Goal: Task Accomplishment & Management: Complete application form

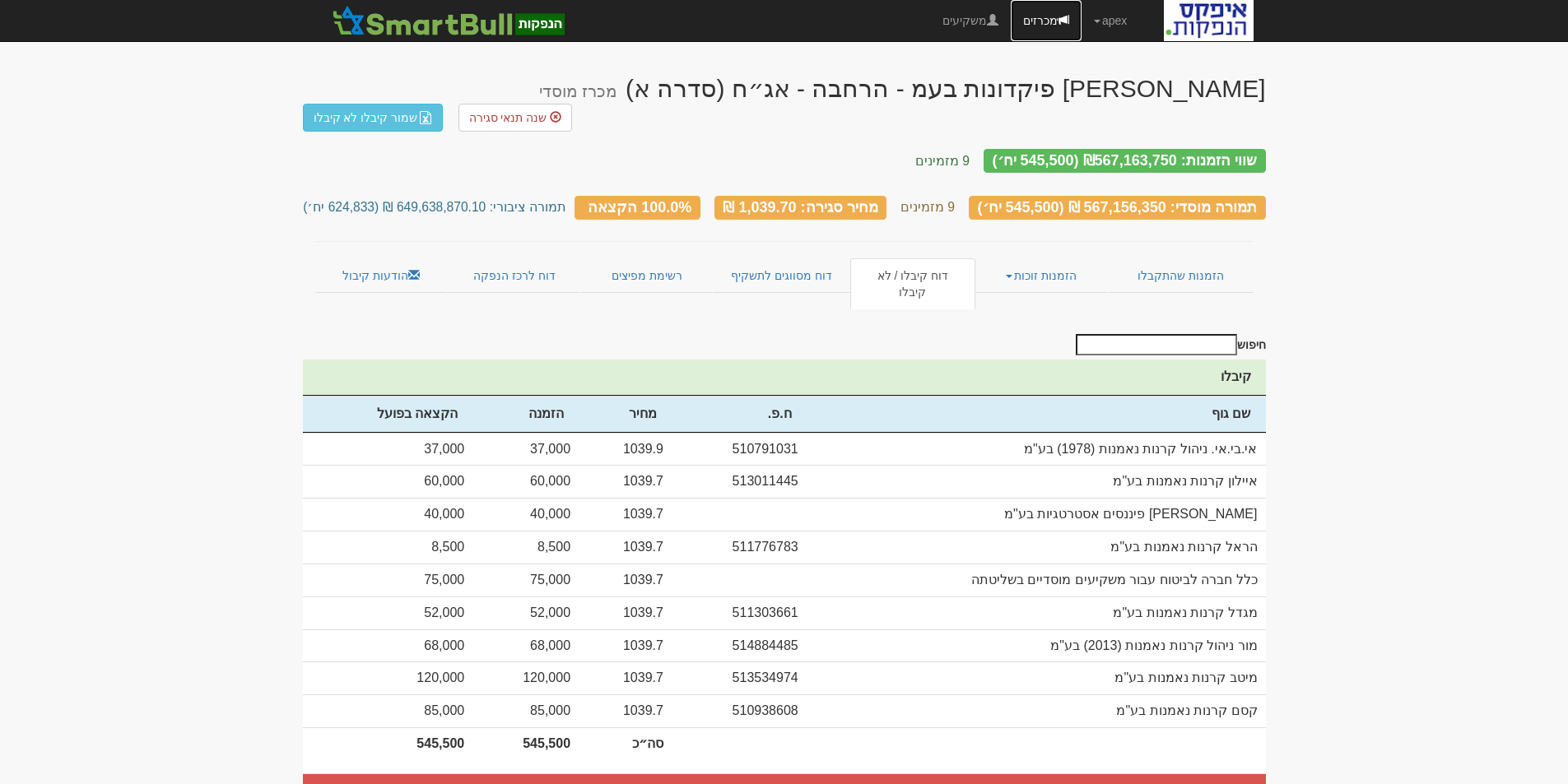
click at [1038, 23] on link "מכרזים" at bounding box center [1046, 21] width 71 height 41
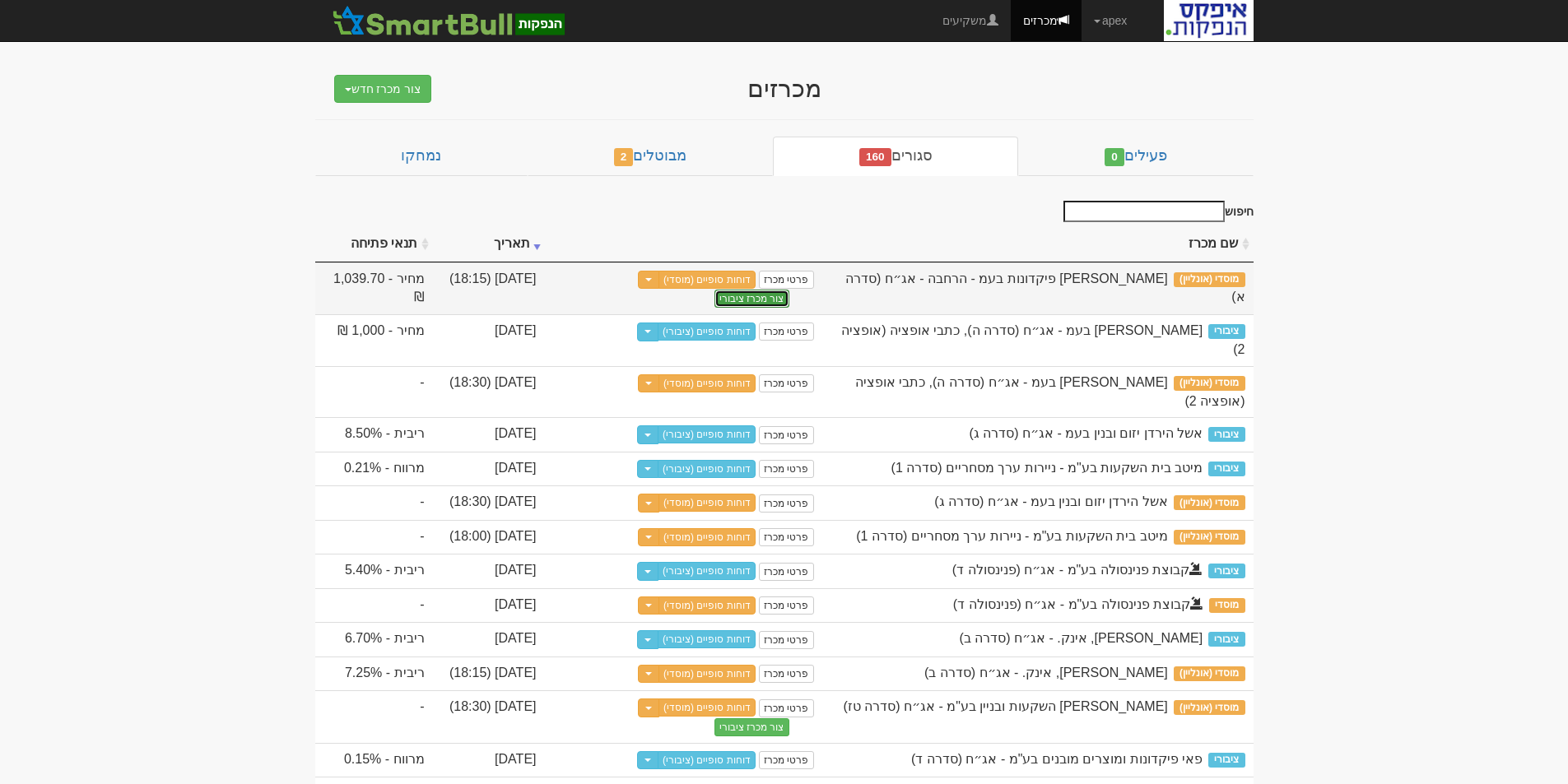
click at [741, 300] on button "צור מכרז ציבורי" at bounding box center [752, 298] width 75 height 18
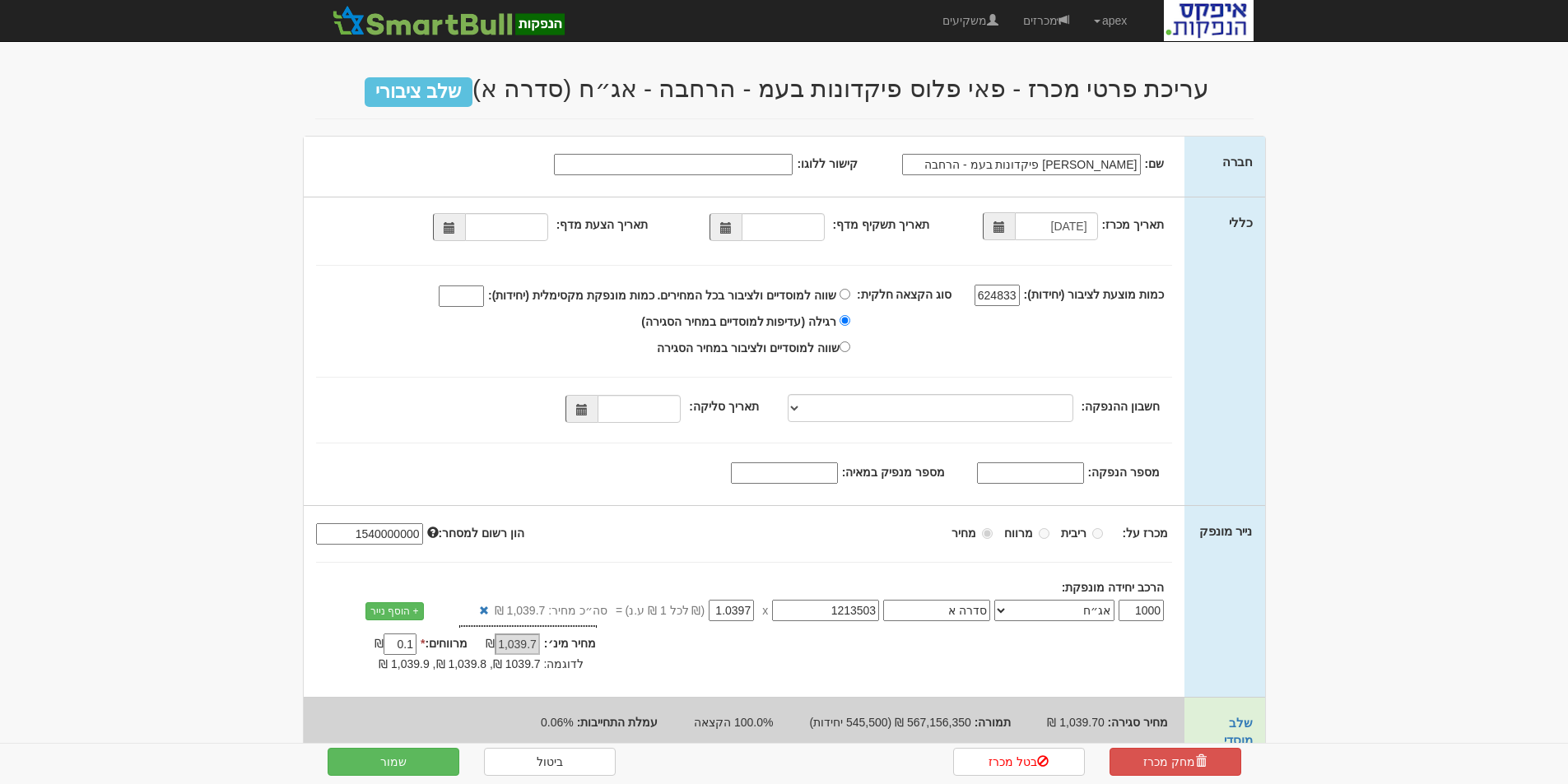
click at [727, 225] on span at bounding box center [726, 228] width 12 height 12
type input "26/08/2025"
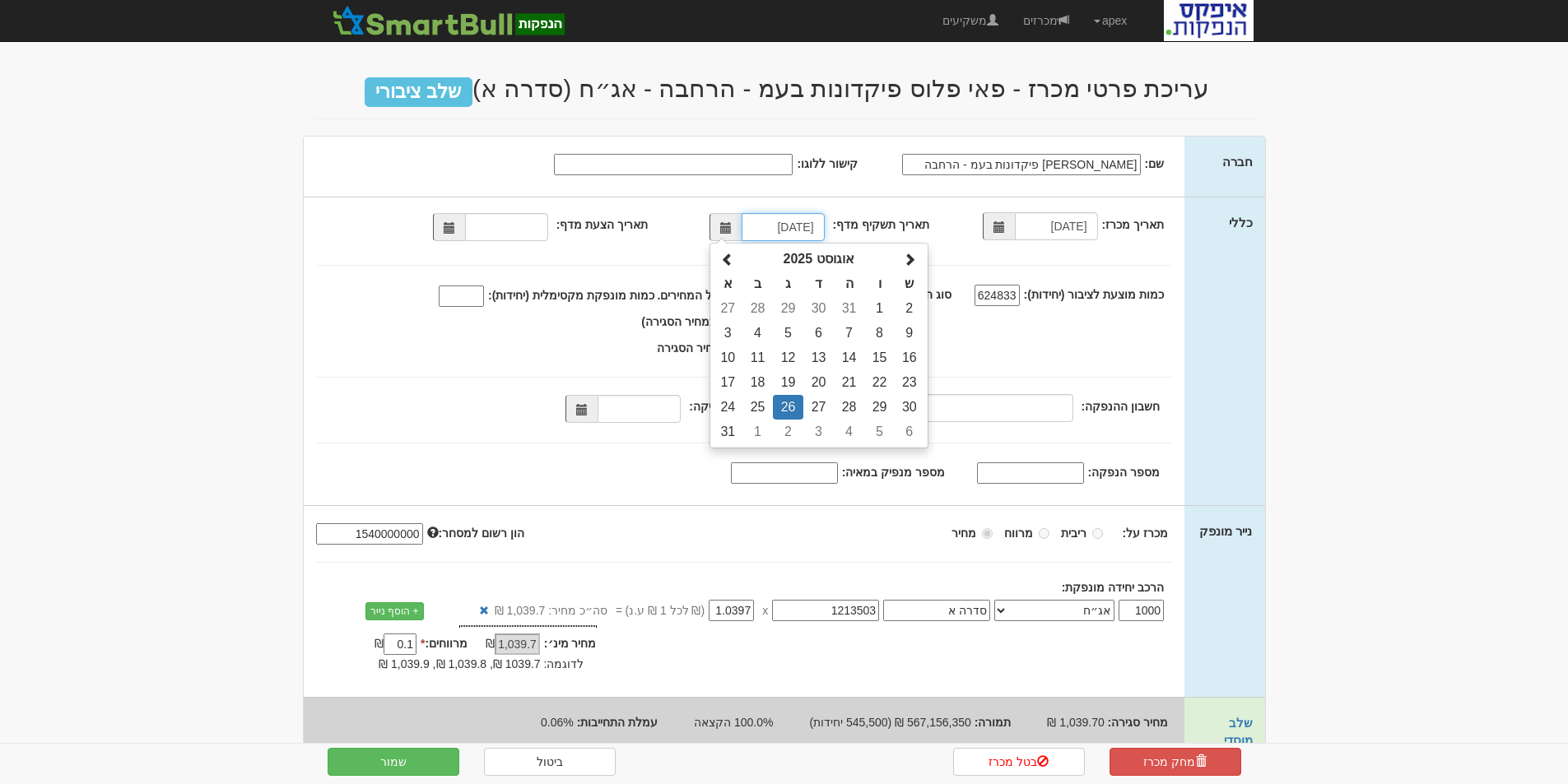
click at [727, 225] on span at bounding box center [726, 228] width 12 height 12
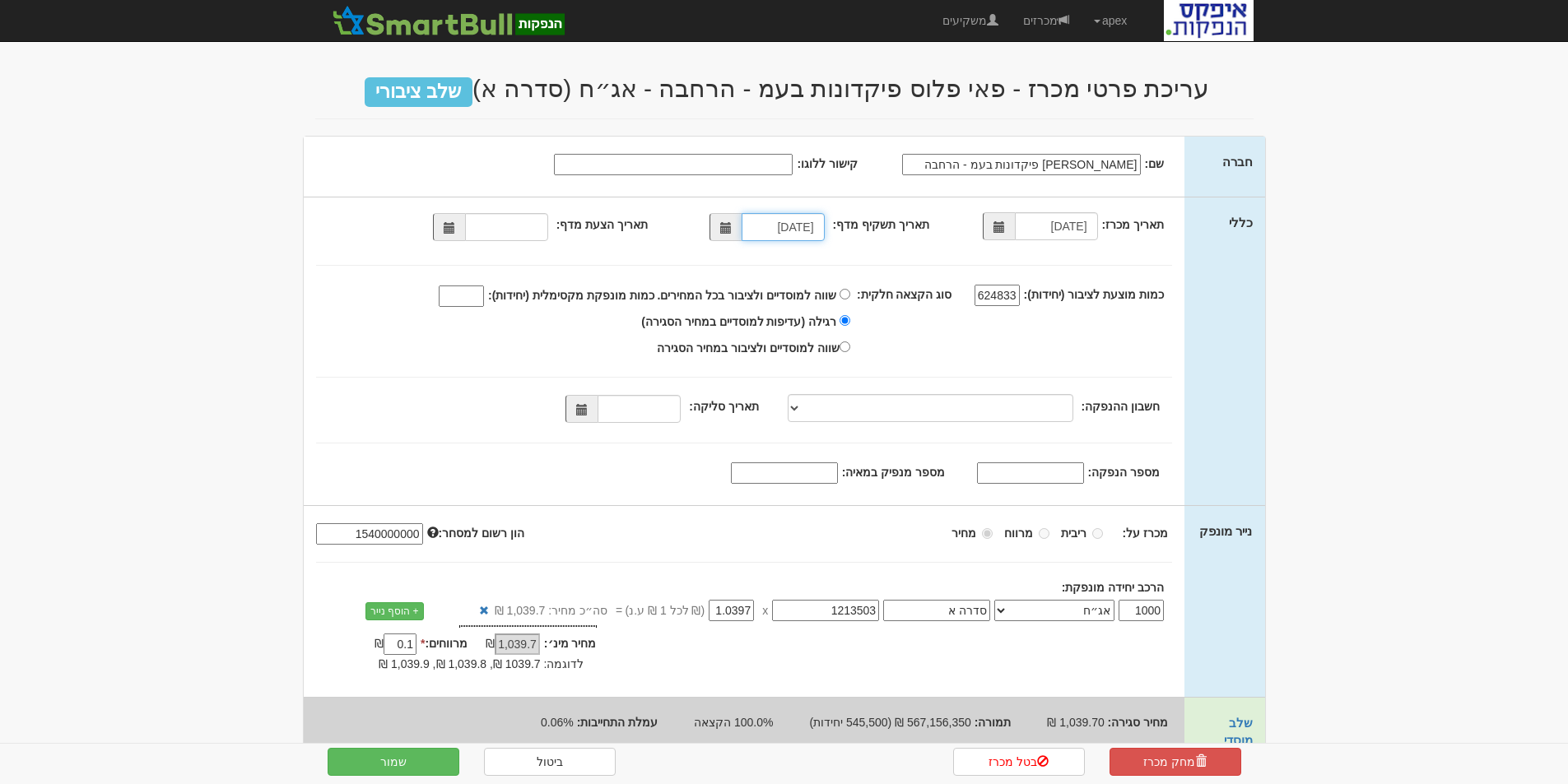
click at [450, 228] on span at bounding box center [450, 228] width 12 height 12
type input "[DATE]"
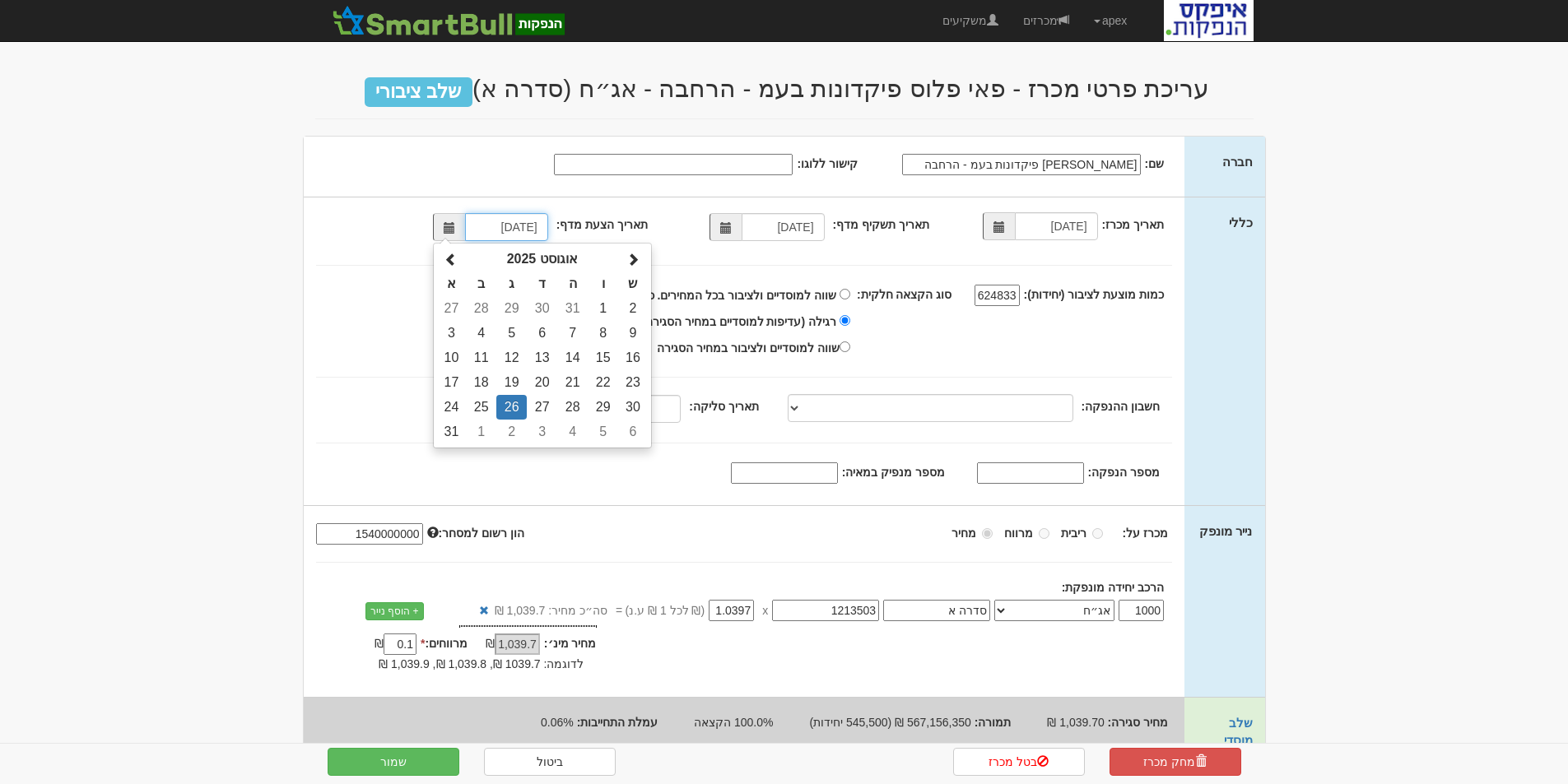
click at [514, 399] on td "26" at bounding box center [511, 406] width 31 height 25
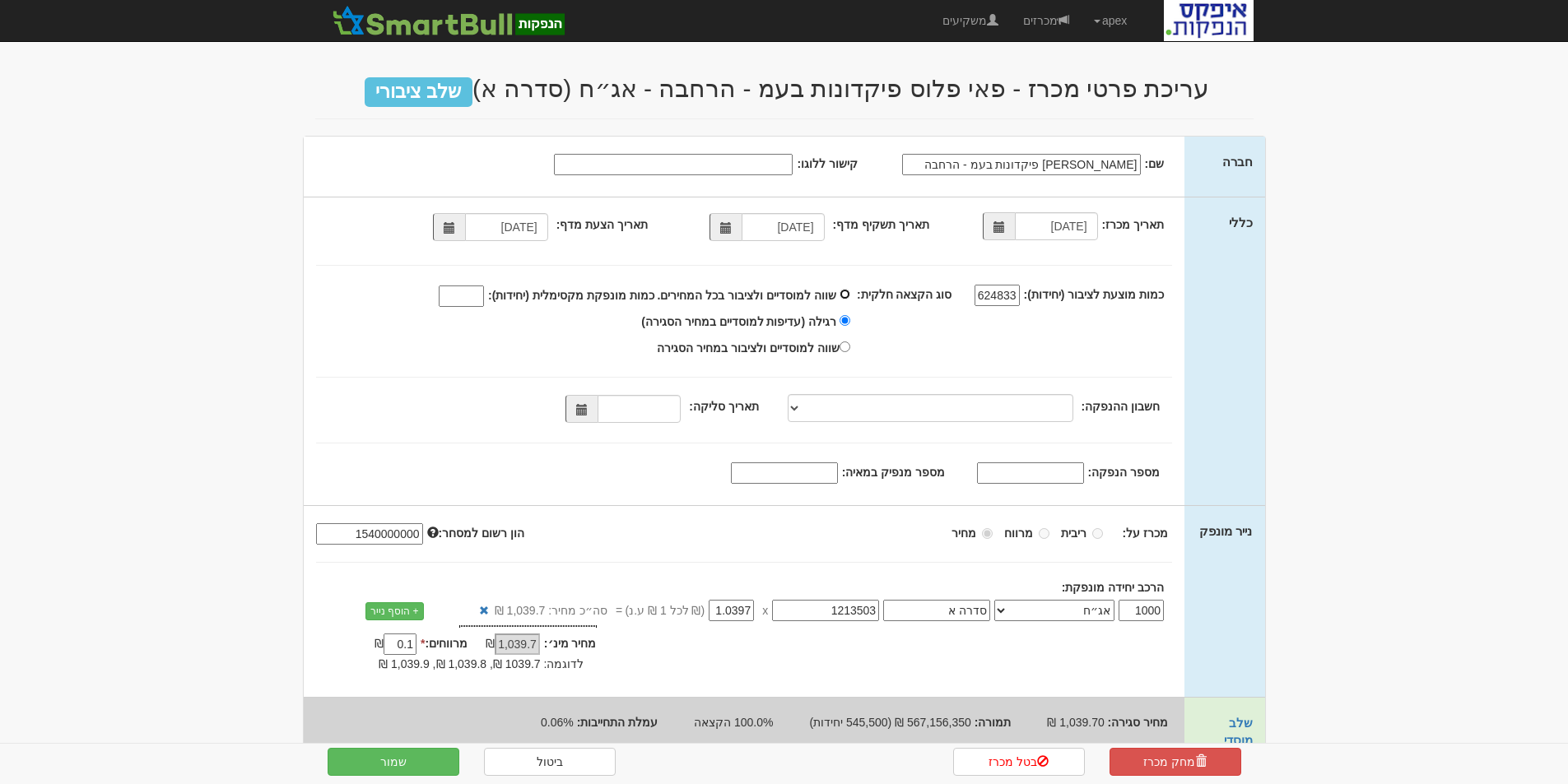
click at [850, 294] on input "שווה למוסדיים ולציבור בכל המחירים. כמות מונפקת מקסימלית (יחידות):" at bounding box center [845, 294] width 11 height 11
radio input "true"
click at [470, 293] on input "שווה למוסדיים ולציבור בכל המחירים. כמות מונפקת מקסימלית (יחידות):" at bounding box center [462, 296] width 45 height 22
type input "545500"
click at [657, 407] on input "תאריך סליקה:" at bounding box center [639, 408] width 83 height 28
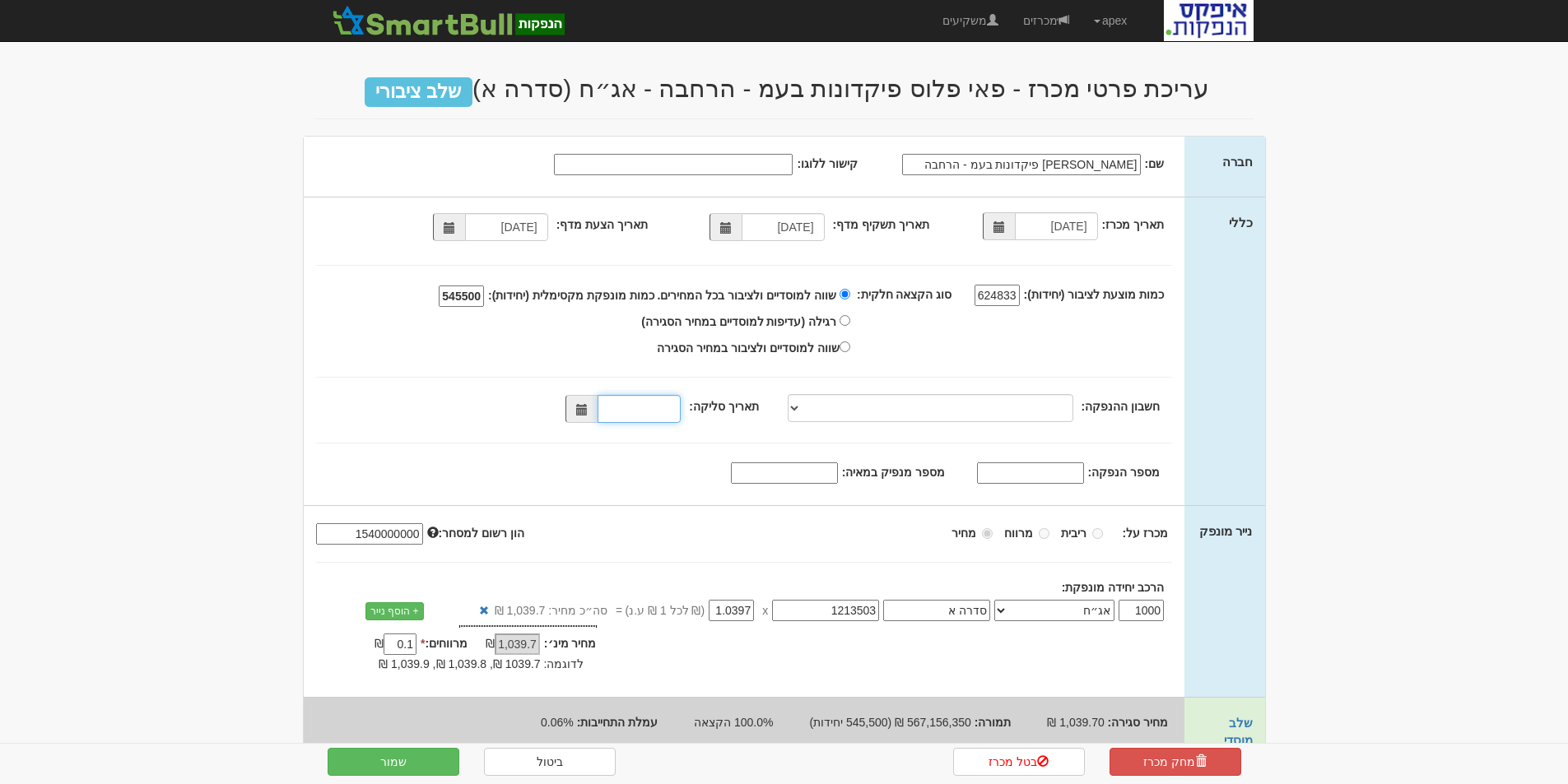
click at [588, 410] on span at bounding box center [582, 410] width 12 height 12
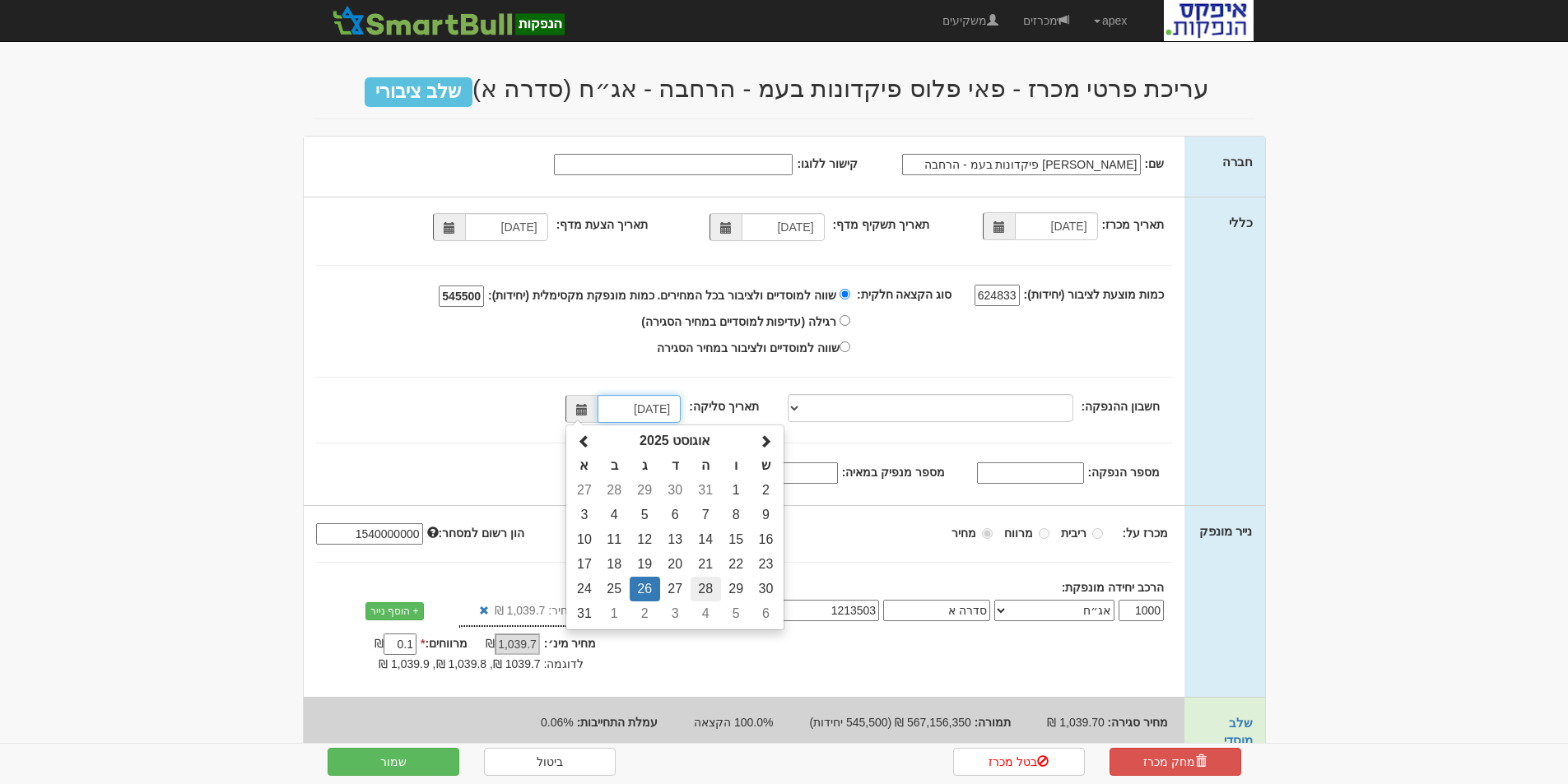
click at [712, 585] on td "28" at bounding box center [706, 588] width 31 height 25
type input "28/08/2025"
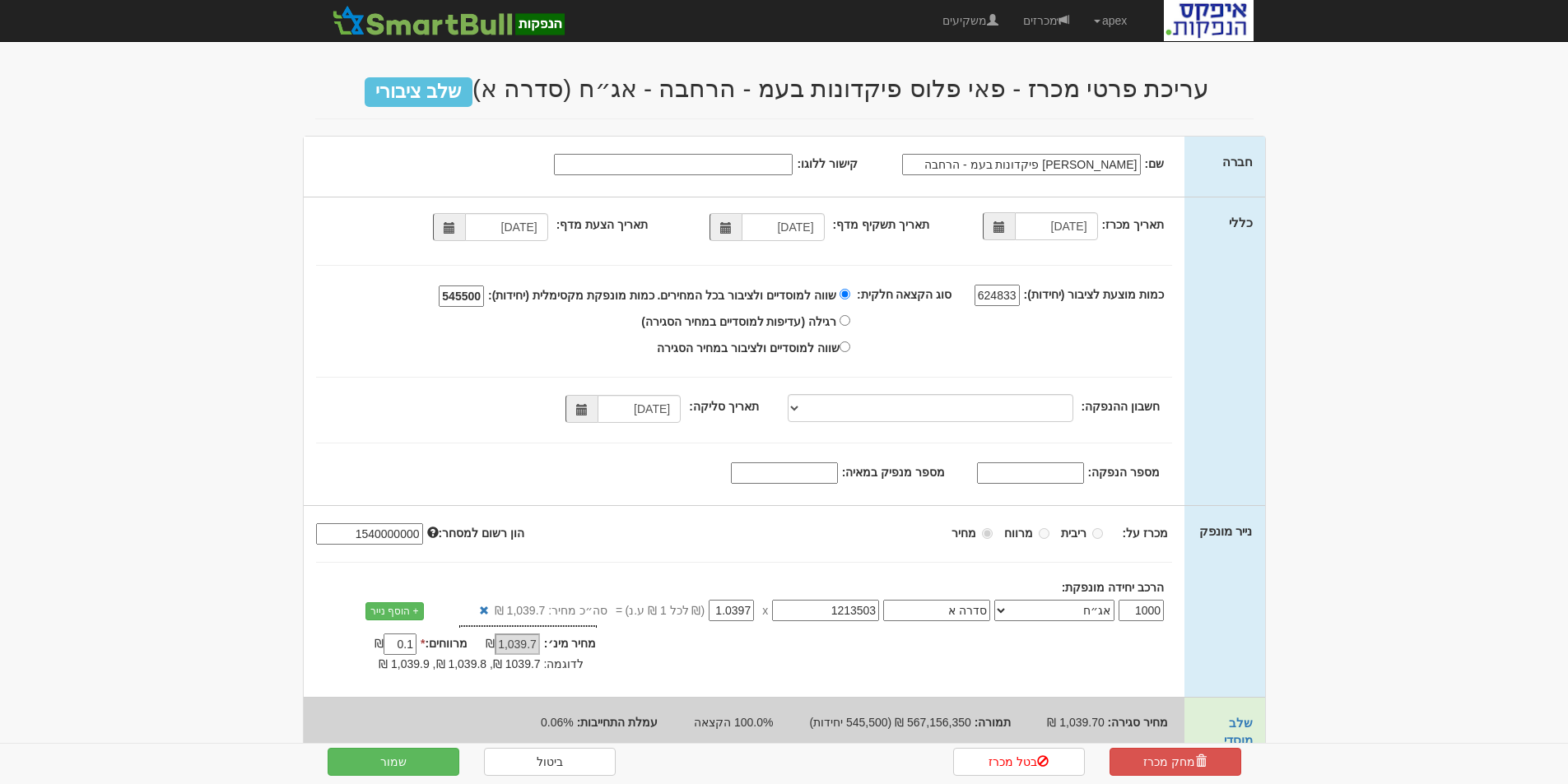
click at [687, 468] on div "מספר הנפקה:" at bounding box center [745, 472] width 882 height 25
click at [826, 465] on input "מספר מנפיק במאיה:" at bounding box center [784, 473] width 107 height 22
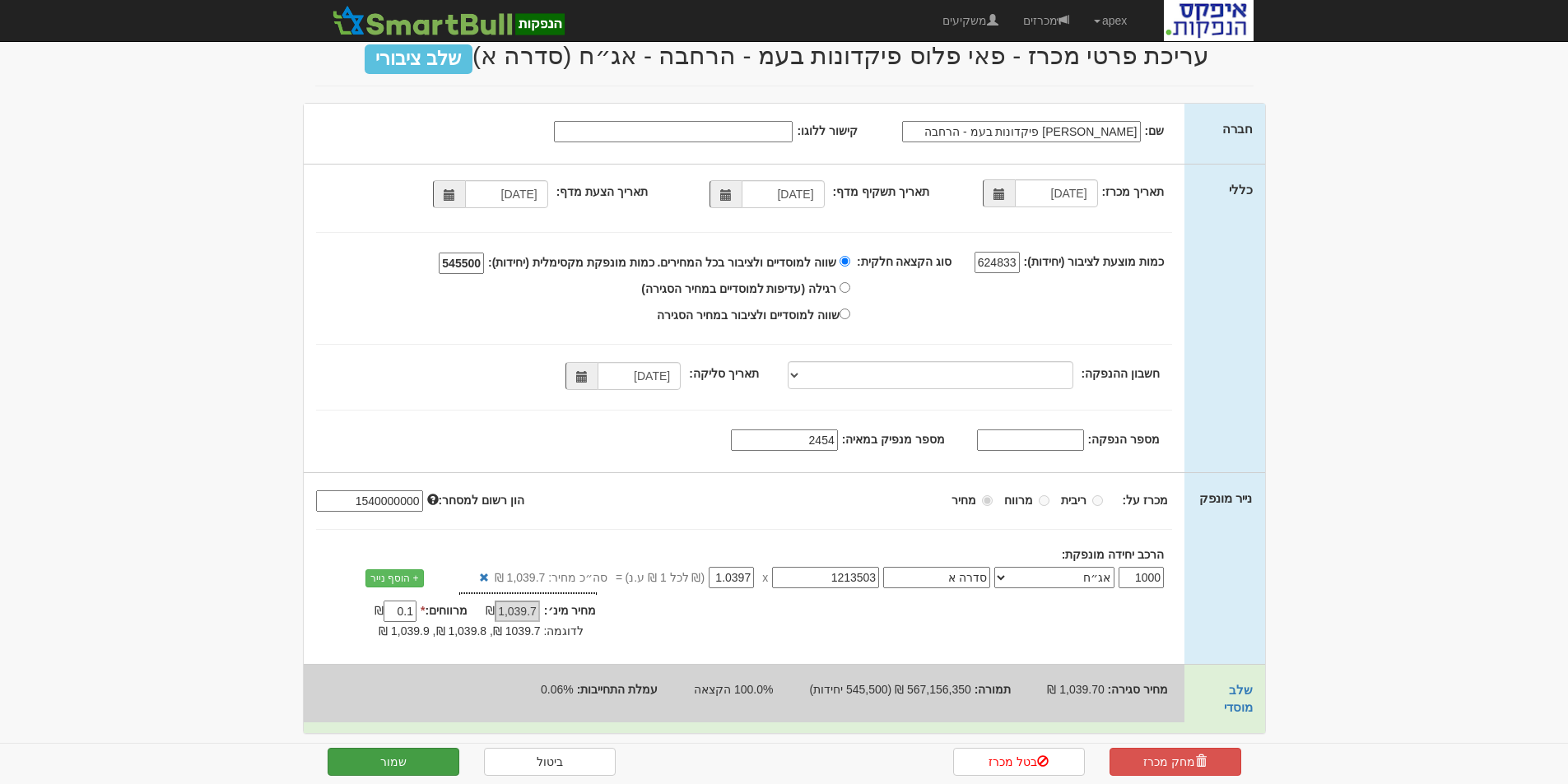
type input "2454"
click at [385, 753] on button "שמור" at bounding box center [394, 761] width 132 height 28
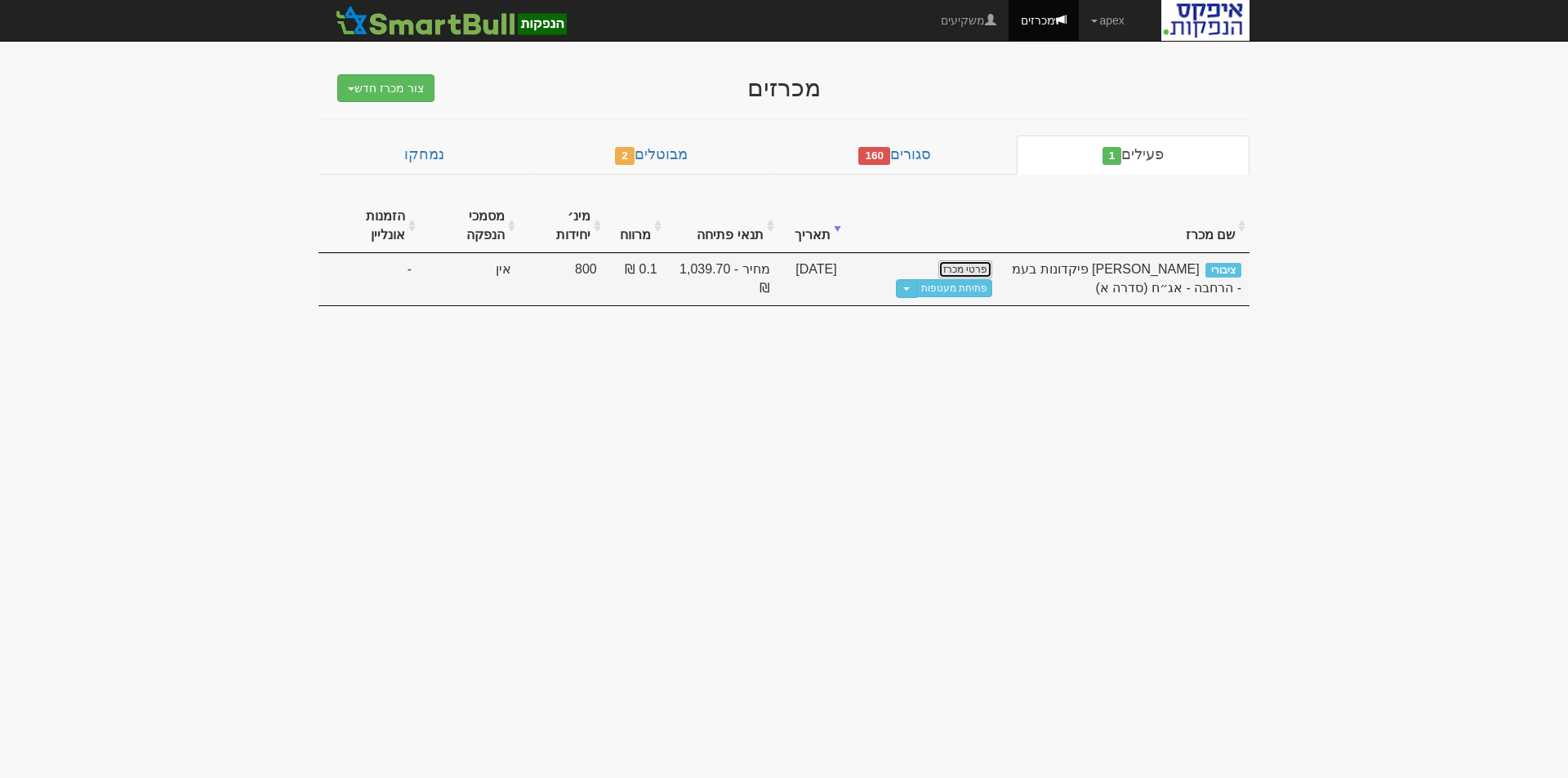
click at [975, 266] on link "פרטי מכרז" at bounding box center [965, 269] width 54 height 18
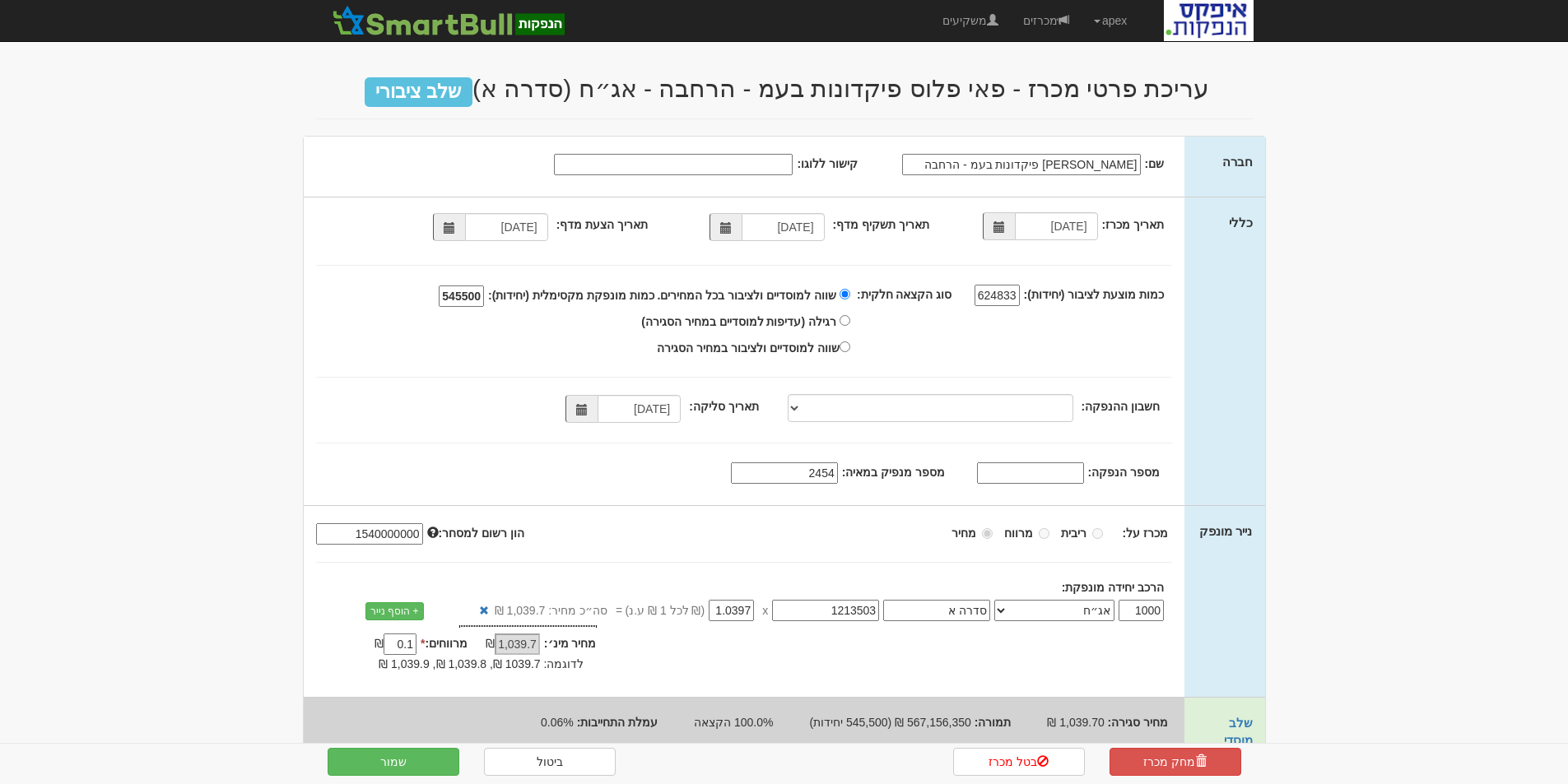
click at [731, 226] on span at bounding box center [726, 228] width 12 height 12
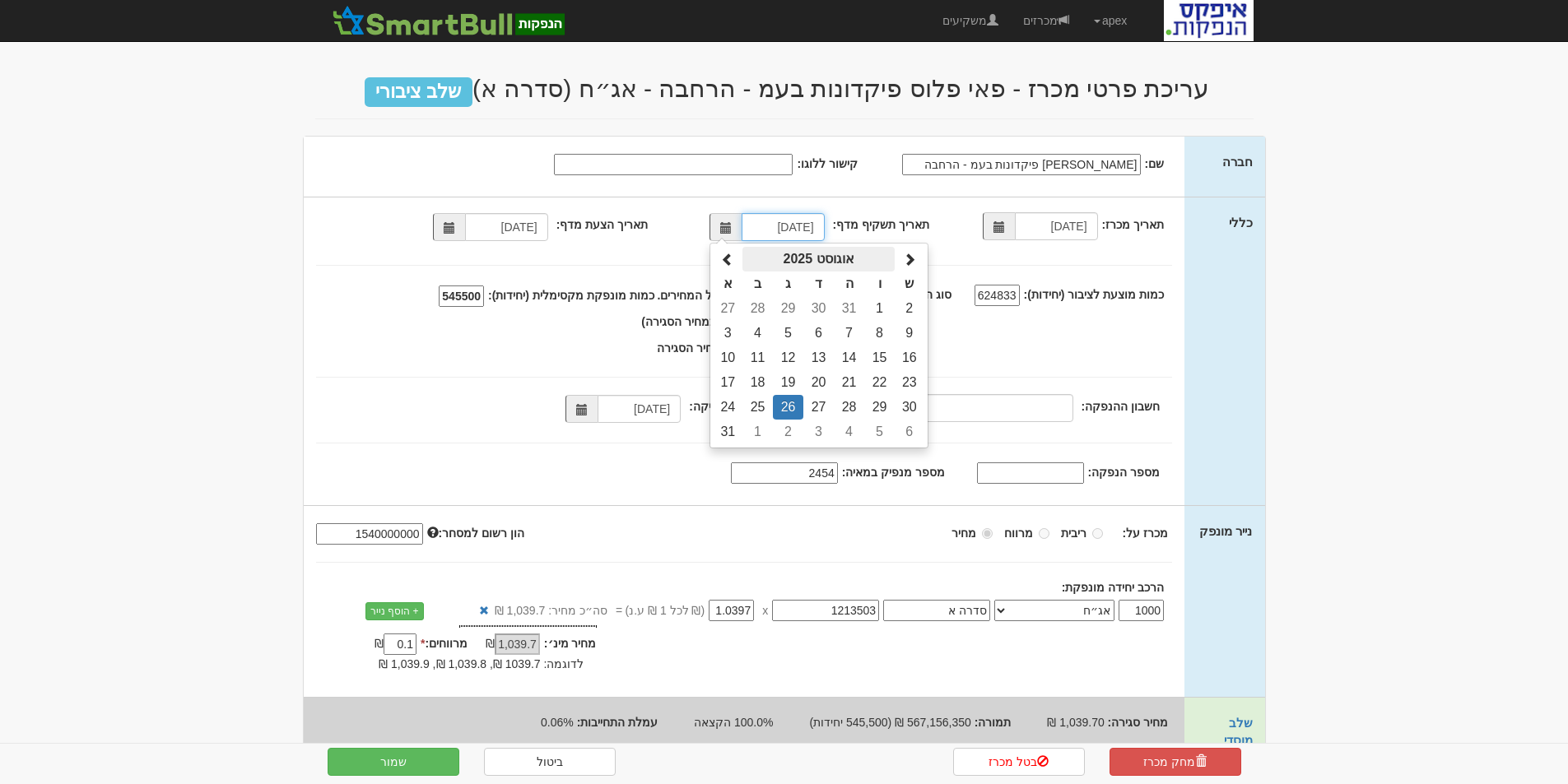
click at [838, 258] on th "אוגוסט 2025" at bounding box center [818, 259] width 153 height 25
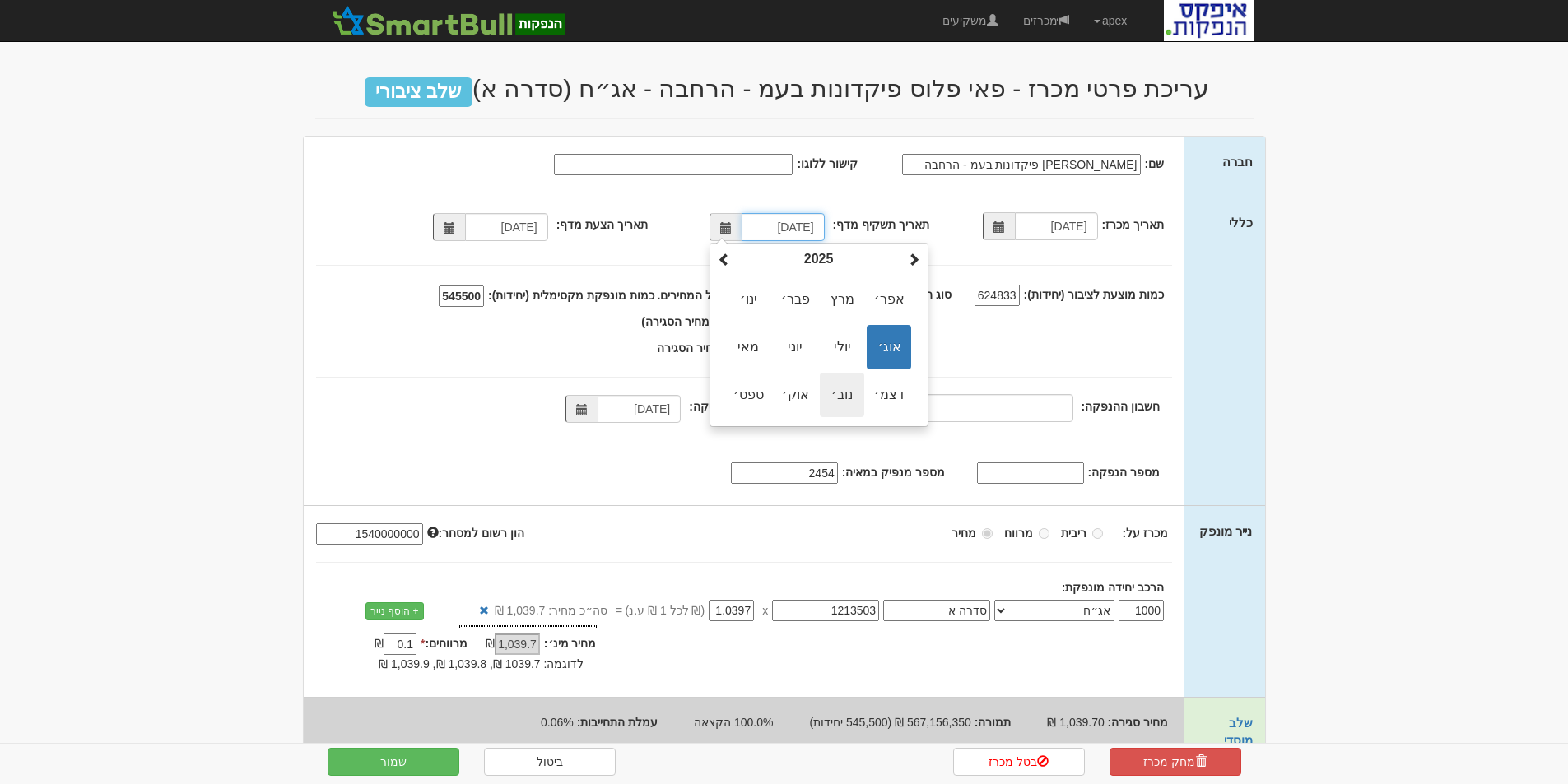
click at [847, 391] on span "נוב׳" at bounding box center [842, 394] width 44 height 44
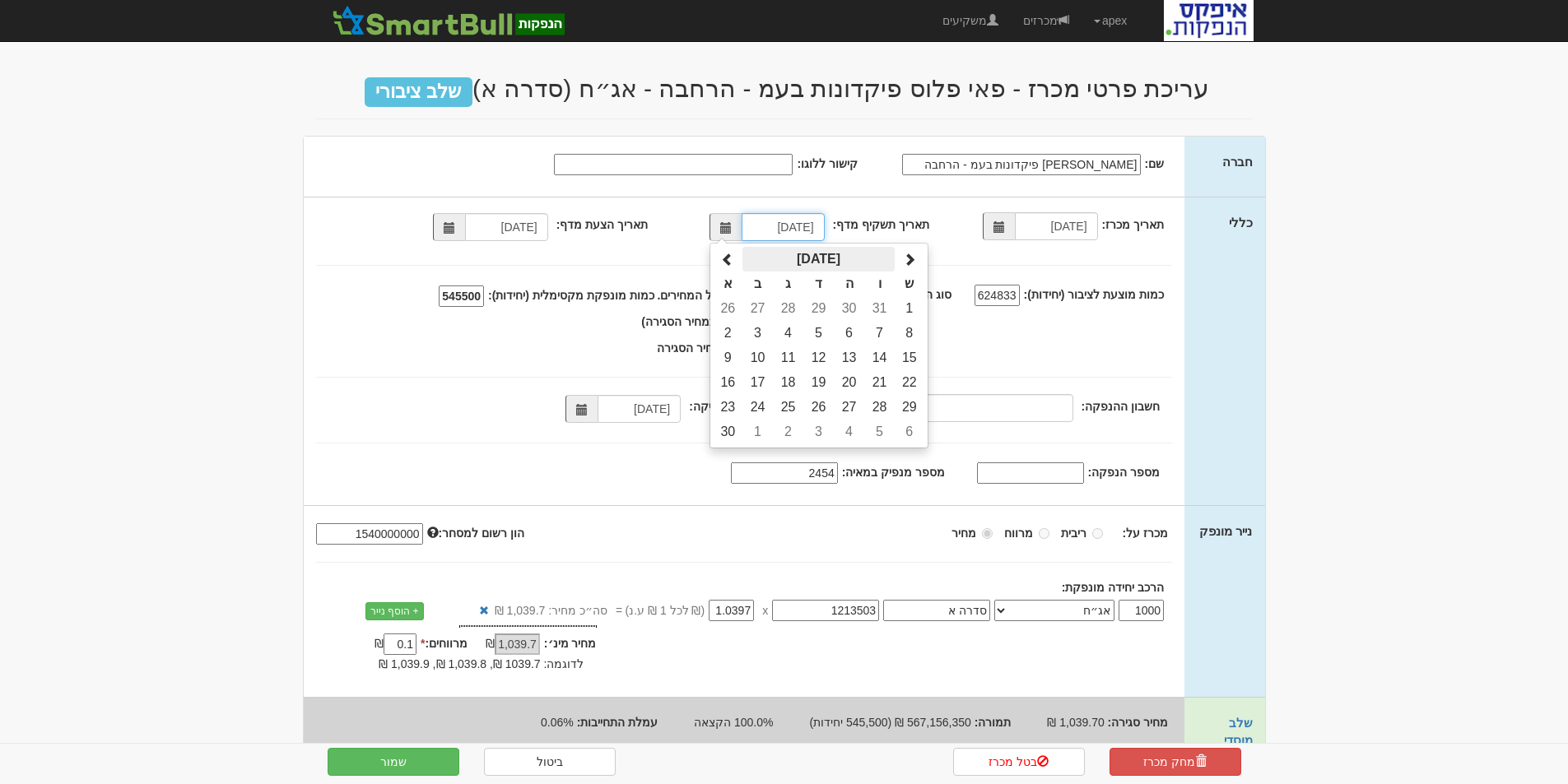
click at [787, 254] on th "נובמבר 2025" at bounding box center [818, 259] width 153 height 25
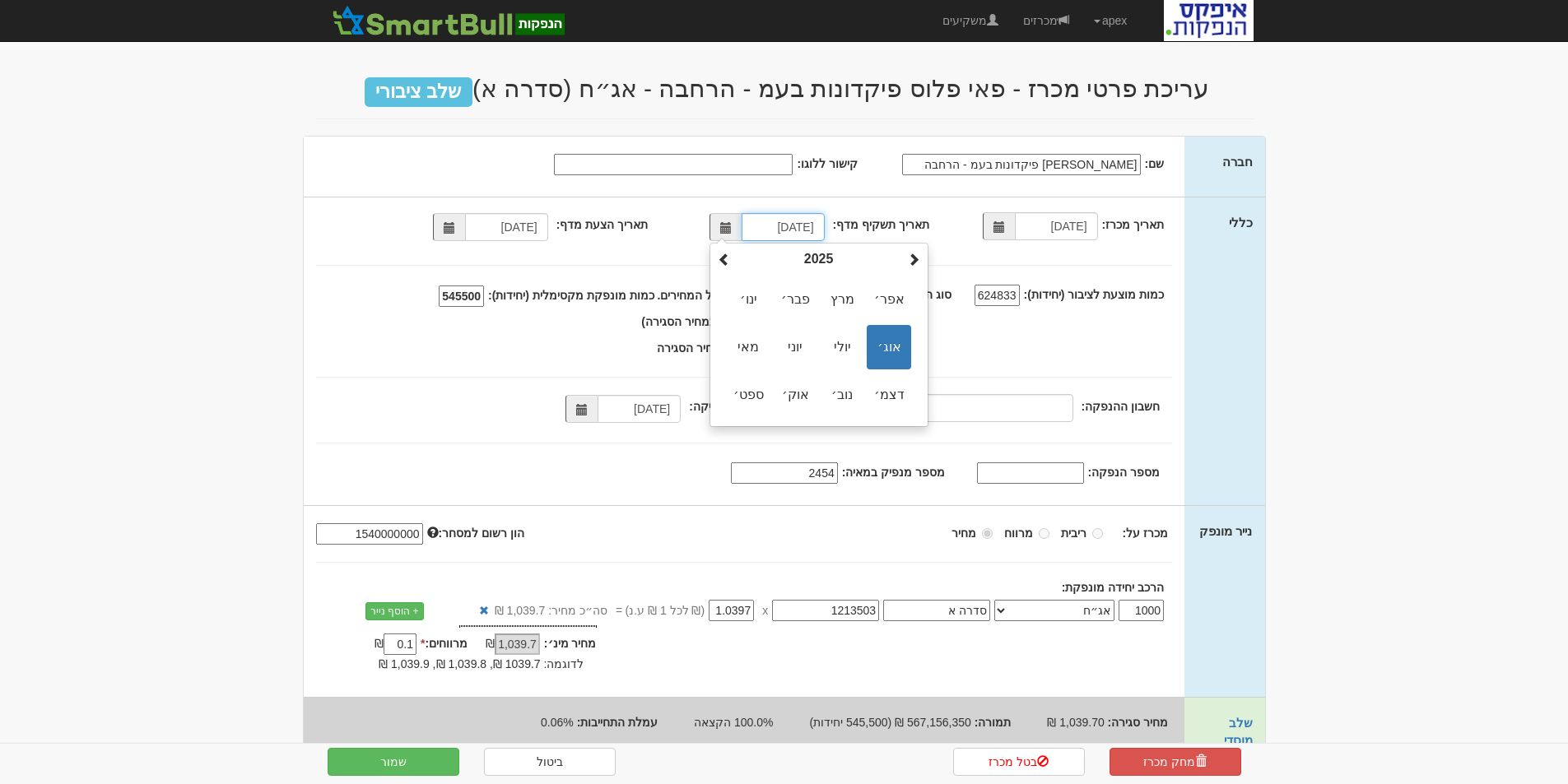
click at [787, 254] on th "2025" at bounding box center [819, 259] width 168 height 25
click at [751, 343] on span "2024" at bounding box center [748, 346] width 44 height 44
click at [845, 391] on span "נוב׳" at bounding box center [842, 394] width 44 height 44
click at [787, 354] on td "12" at bounding box center [787, 357] width 31 height 25
type input "12/11/2024"
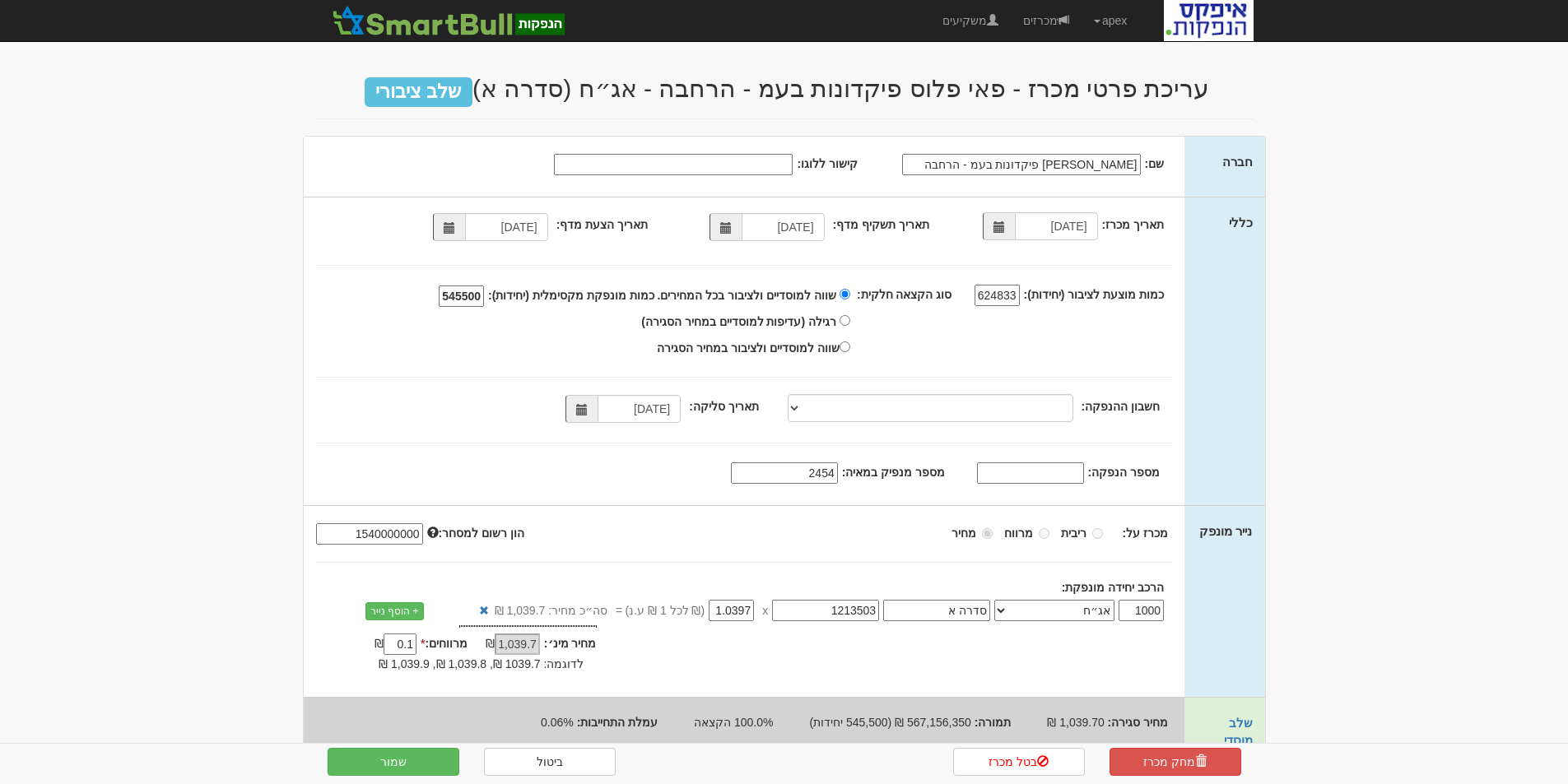
click at [658, 243] on div "תאריך תשקיף מדף: 12/11/2024" at bounding box center [794, 230] width 294 height 28
click at [399, 756] on button "שמור" at bounding box center [394, 761] width 132 height 28
